Goal: Task Accomplishment & Management: Manage account settings

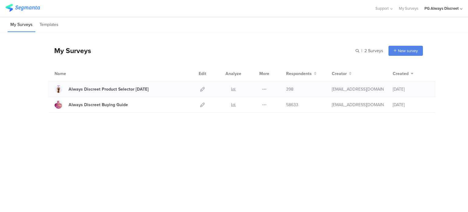
click at [199, 85] on div at bounding box center [202, 88] width 13 height 15
click at [200, 87] on div at bounding box center [202, 88] width 13 height 15
click at [202, 91] on icon at bounding box center [202, 89] width 5 height 5
click at [97, 103] on div "Always Discreet Buying Guide" at bounding box center [98, 104] width 59 height 6
click at [144, 91] on div "Always Discreet Product Selector [DATE]" at bounding box center [109, 89] width 80 height 6
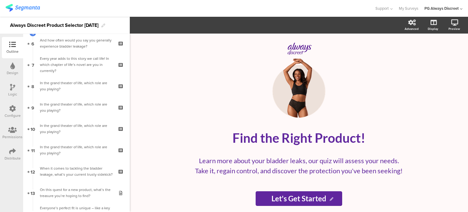
scroll to position [61, 0]
